Goal: Contribute content

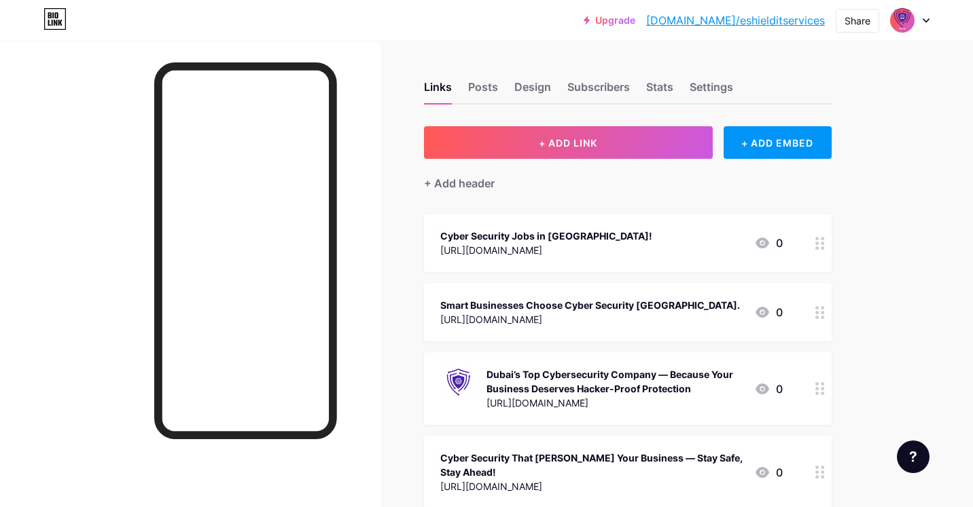
click at [922, 22] on icon at bounding box center [925, 20] width 7 height 5
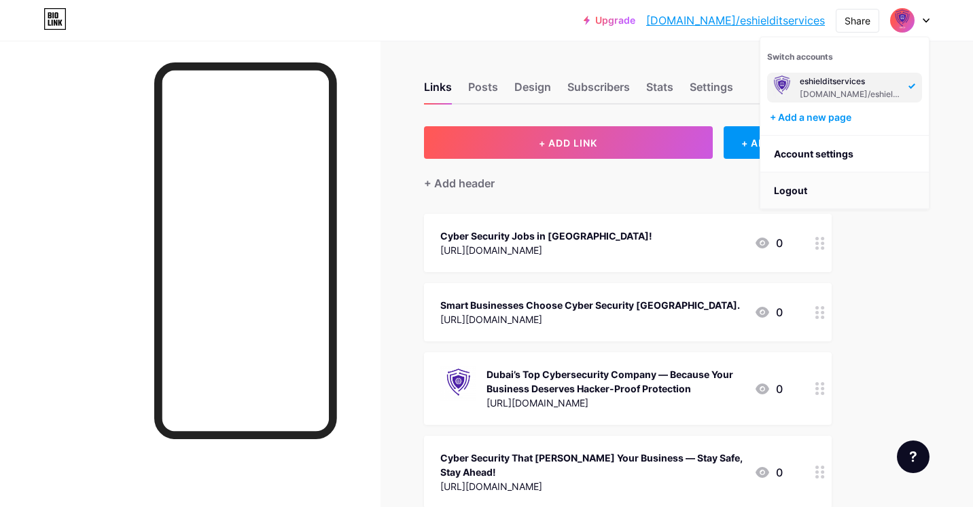
click at [811, 189] on li "Logout" at bounding box center [844, 191] width 168 height 37
click at [793, 185] on li "Logout" at bounding box center [844, 191] width 168 height 37
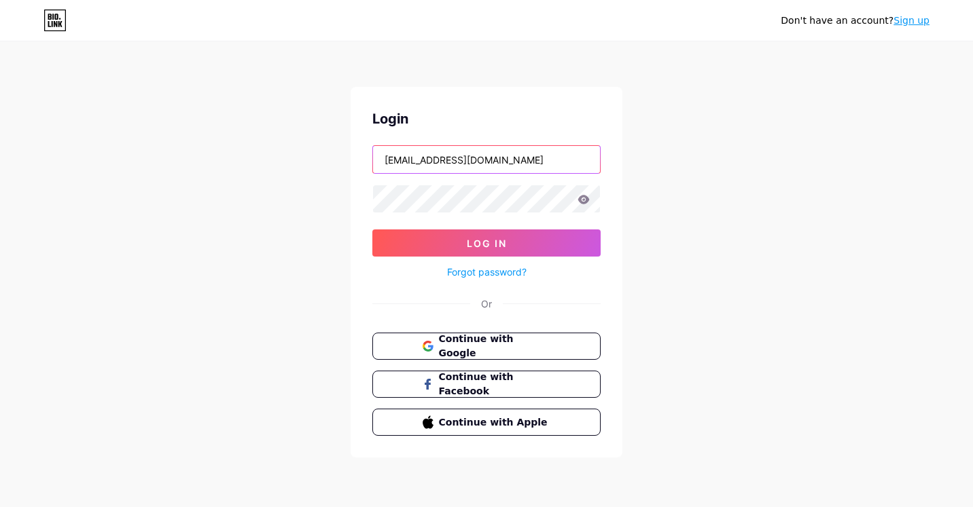
click at [557, 165] on input "pradhan.utkarsh96@gmail.com" at bounding box center [486, 159] width 227 height 27
click at [506, 346] on span "Continue with Google" at bounding box center [493, 346] width 113 height 29
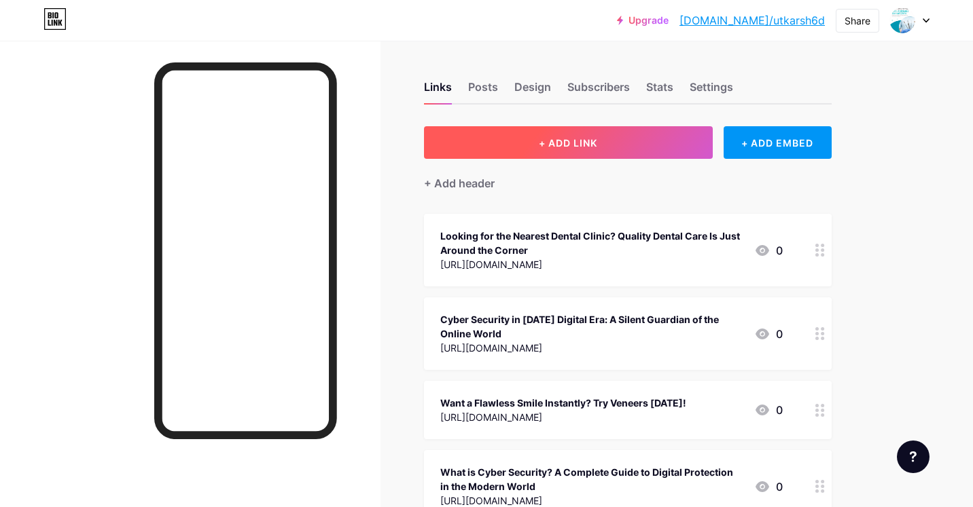
click at [513, 140] on button "+ ADD LINK" at bounding box center [568, 142] width 289 height 33
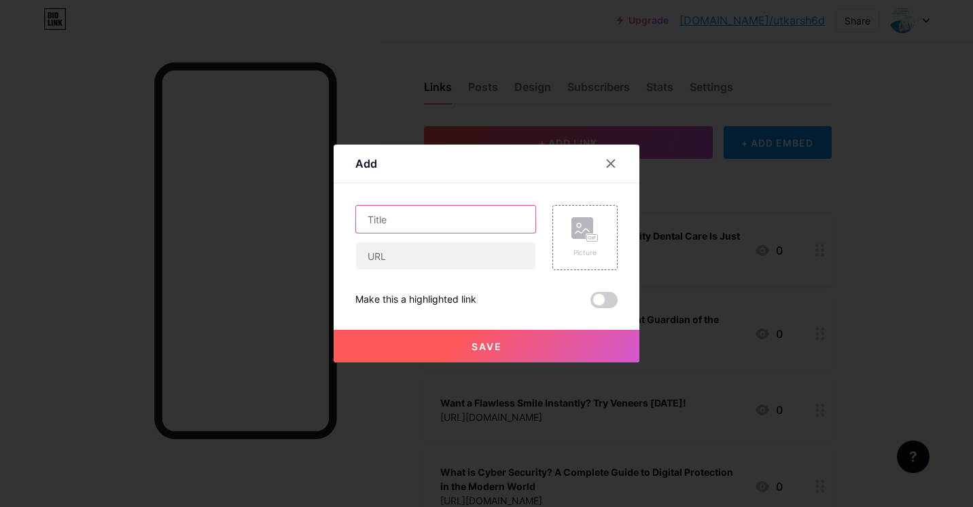
click at [418, 209] on input "text" at bounding box center [445, 219] width 179 height 27
paste input "Hollywood Smile: Transform Your Smile at TopSmileDentalClinic"
type input "Hollywood Smile: Transform Your Smile at TopSmileDentalClinic"
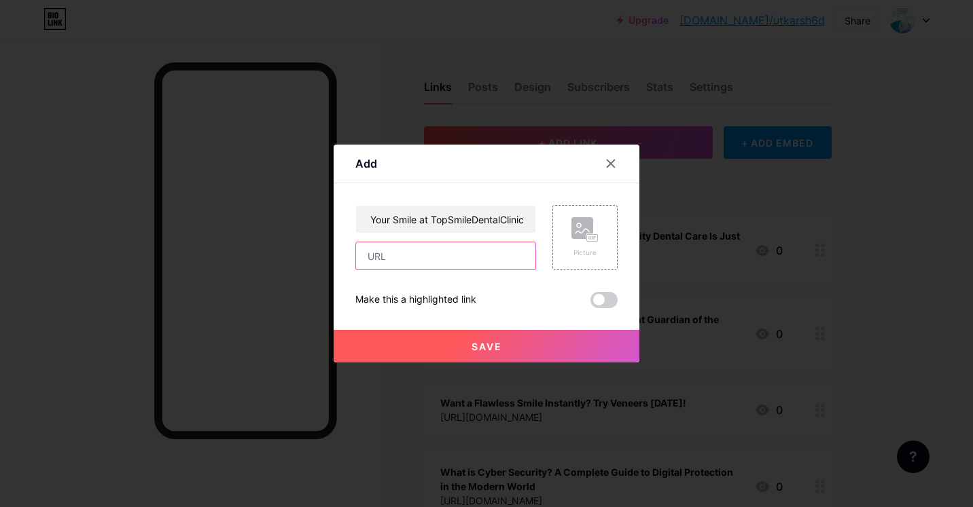
scroll to position [0, 0]
click at [422, 266] on input "text" at bounding box center [445, 255] width 179 height 27
paste input "[URL][DOMAIN_NAME]"
type input "[URL][DOMAIN_NAME]"
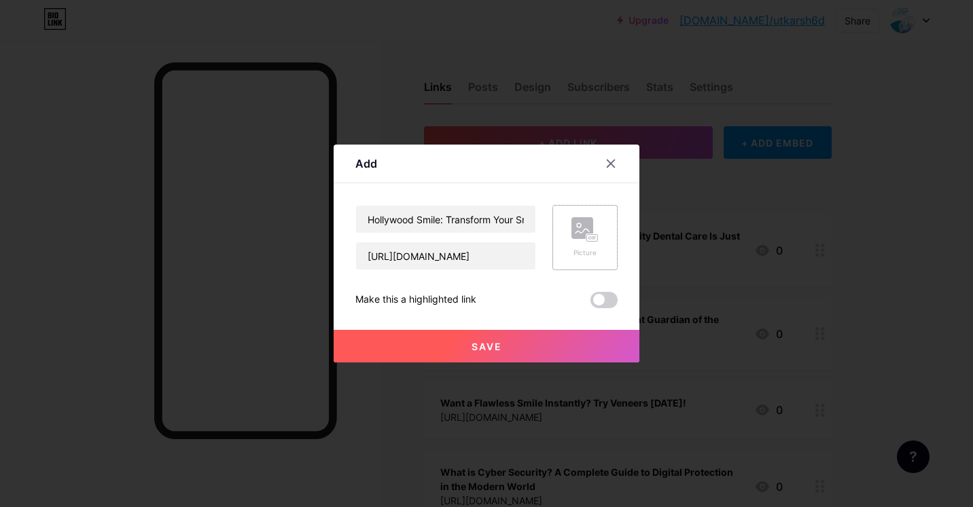
click at [563, 235] on div "Picture" at bounding box center [584, 237] width 65 height 65
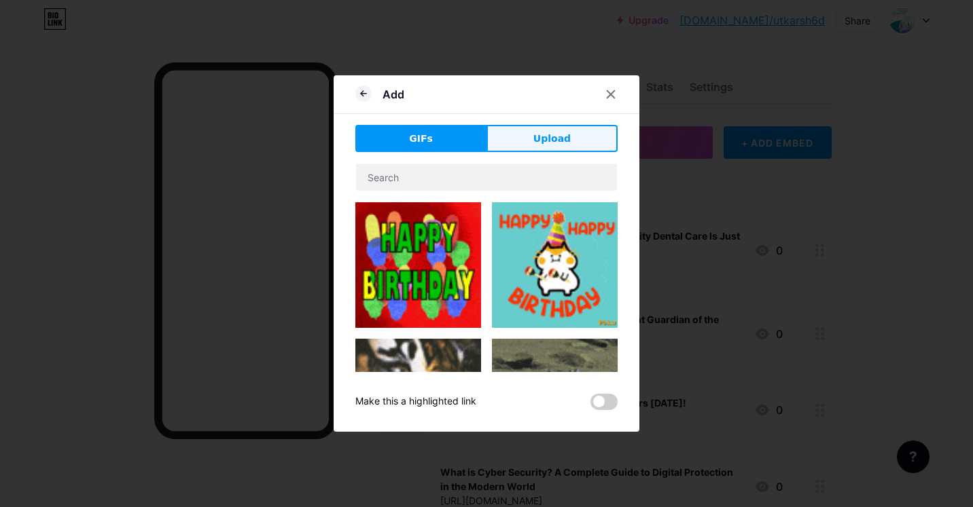
click at [522, 131] on button "Upload" at bounding box center [551, 138] width 131 height 27
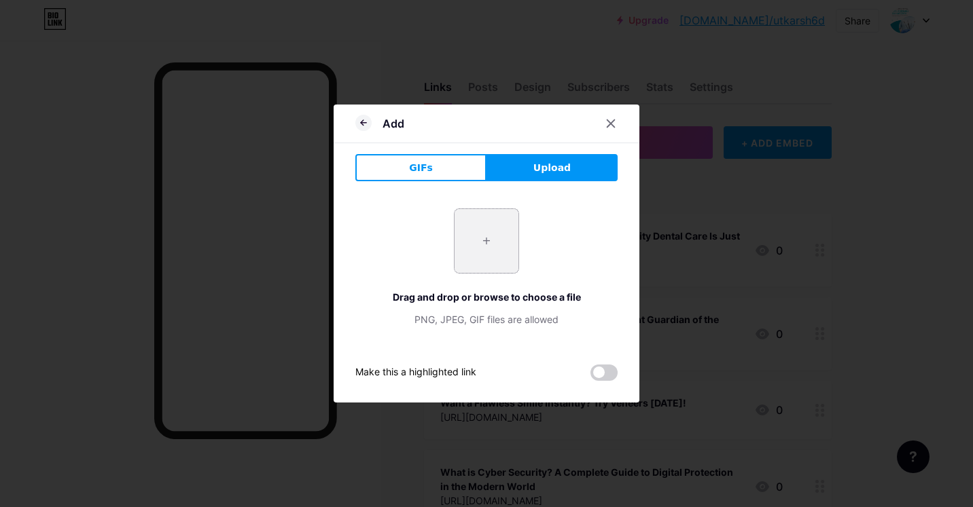
click at [475, 261] on input "file" at bounding box center [486, 241] width 64 height 64
type input "C:\fakepath\Hollywood Smile Transform Your Smile at TopSmileDentalClinic.jpeg"
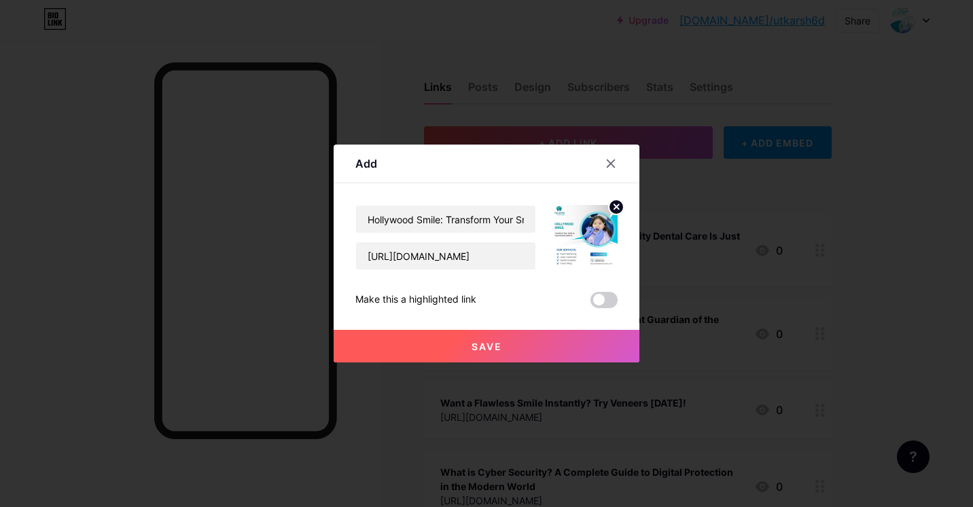
click at [478, 341] on span "Save" at bounding box center [486, 347] width 31 height 12
